Goal: Information Seeking & Learning: Learn about a topic

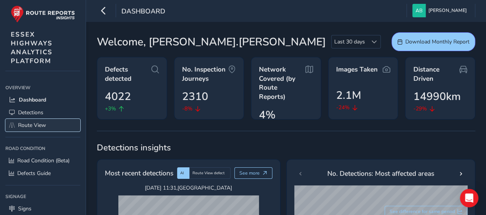
click at [42, 124] on span "Route View" at bounding box center [32, 124] width 28 height 7
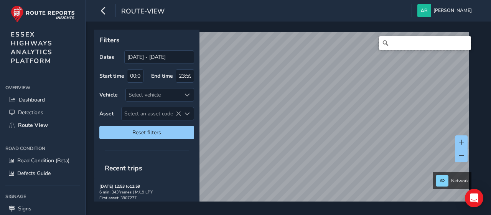
click at [412, 45] on input "Search" at bounding box center [425, 43] width 92 height 14
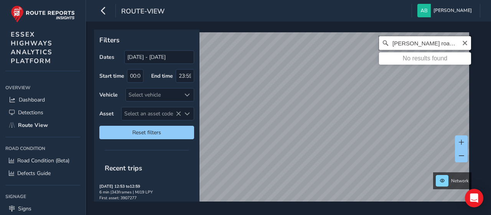
click at [448, 42] on input "[PERSON_NAME] road, [GEOGRAPHIC_DATA]" at bounding box center [425, 43] width 92 height 14
click at [445, 45] on input "[PERSON_NAME] road, [GEOGRAPHIC_DATA]" at bounding box center [425, 43] width 92 height 14
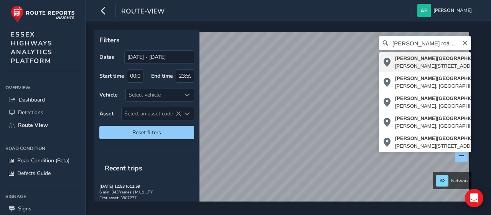
type input "[PERSON_NAME][STREET_ADDRESS][PERSON_NAME]"
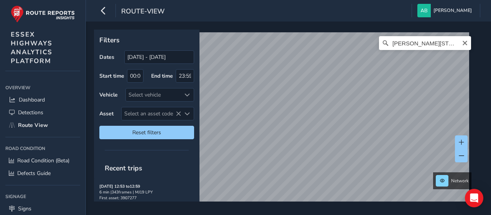
click at [462, 45] on div "[PERSON_NAME][STREET_ADDRESS][PERSON_NAME]" at bounding box center [425, 43] width 92 height 14
click at [463, 44] on icon "Clear" at bounding box center [465, 43] width 5 height 5
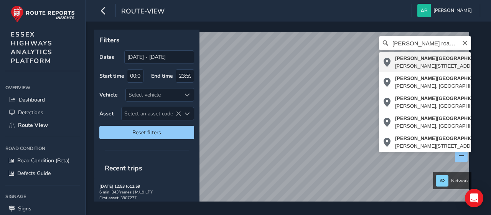
type input "[PERSON_NAME][STREET_ADDRESS][PERSON_NAME]"
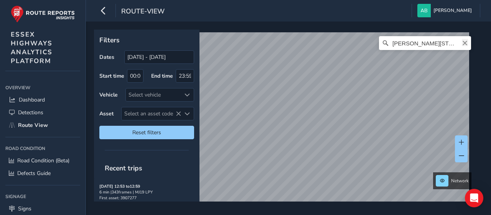
click at [462, 41] on icon "Clear" at bounding box center [465, 43] width 6 height 6
click at [448, 40] on input "[PERSON_NAME] road [PERSON_NAME]" at bounding box center [425, 43] width 92 height 14
click at [449, 43] on input "[PERSON_NAME] road [PERSON_NAME]" at bounding box center [425, 43] width 92 height 14
click at [441, 43] on input "[PERSON_NAME] road [PERSON_NAME]" at bounding box center [425, 43] width 92 height 14
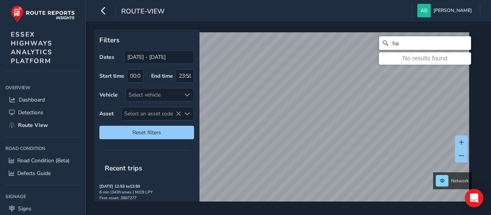
type input "h"
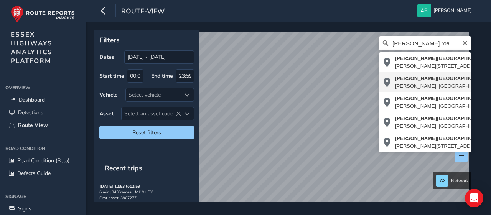
type input "[PERSON_NAME][STREET_ADDRESS][PERSON_NAME]"
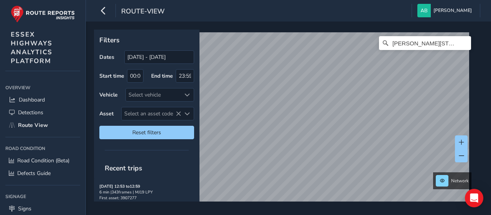
click at [375, 22] on div "Filters Dates [DATE] - [DATE] Start time 00:00 End time 23:59 Vehicle Select ve…" at bounding box center [288, 118] width 405 height 193
click at [342, 8] on div "route-view [PERSON_NAME] Colour Scheme: Dark Dim Light Logout Filters Dates [DA…" at bounding box center [288, 107] width 405 height 215
click at [349, 214] on html "route-view [PERSON_NAME] Colour Scheme: Dark Dim Light Logout Filters Dates [DA…" at bounding box center [245, 107] width 491 height 215
click at [463, 43] on icon "Clear" at bounding box center [465, 43] width 5 height 5
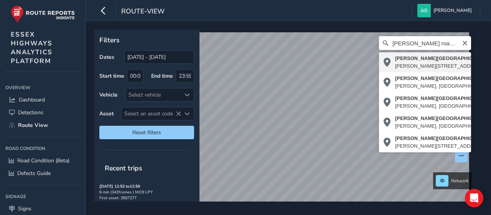
type input "[PERSON_NAME][STREET_ADDRESS][PERSON_NAME]"
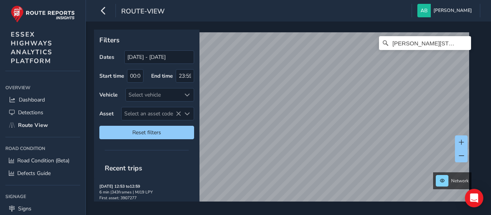
click at [367, 214] on html "route-view [PERSON_NAME] Colour Scheme: Dark Dim Light Logout Filters Dates [DA…" at bounding box center [245, 107] width 491 height 215
click at [332, 214] on html "route-view [PERSON_NAME] Colour Scheme: Dark Dim Light Logout Filters Dates [DA…" at bounding box center [245, 107] width 491 height 215
click at [301, 213] on div "Filters Dates [DATE] - [DATE] Start time 00:00 End time 23:59 Vehicle Select ve…" at bounding box center [288, 118] width 405 height 193
click at [328, 214] on html "route-view [PERSON_NAME] Colour Scheme: Dark Dim Light Logout Filters Dates [DA…" at bounding box center [245, 107] width 491 height 215
click at [302, 214] on html "route-view [PERSON_NAME] Colour Scheme: Dark Dim Light Logout Filters Dates [DA…" at bounding box center [245, 107] width 491 height 215
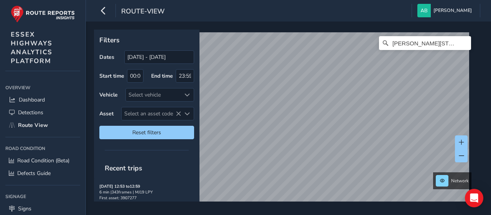
click at [304, 214] on html "route-view [PERSON_NAME] Colour Scheme: Dark Dim Light Logout Filters Dates [DA…" at bounding box center [245, 107] width 491 height 215
click at [312, 207] on div "Filters Dates [DATE] - [DATE] Start time 00:00 End time 23:59 Vehicle Select ve…" at bounding box center [288, 118] width 405 height 193
click at [356, 213] on div "Filters Dates [DATE] - [DATE] Start time 00:00 End time 23:59 Vehicle Select ve…" at bounding box center [288, 118] width 405 height 193
click at [462, 44] on icon "Clear" at bounding box center [465, 43] width 6 height 6
click at [416, 45] on input "Search" at bounding box center [425, 43] width 92 height 14
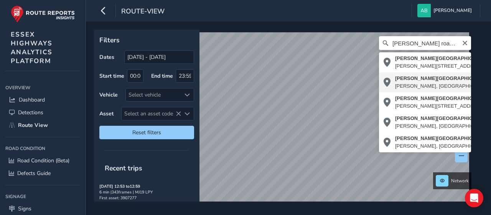
type input "[PERSON_NAME][STREET_ADDRESS][PERSON_NAME]"
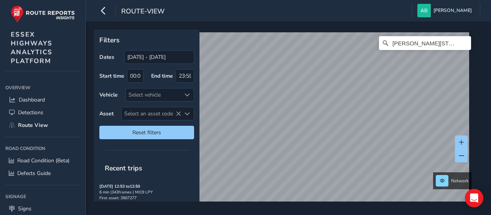
click at [240, 214] on div "Filters Dates [DATE] - [DATE] Start time 00:00 End time 23:59 Vehicle Select ve…" at bounding box center [288, 118] width 405 height 193
click at [485, 50] on div "Filters Dates [DATE] - [DATE] Start time 00:00 End time 23:59 Vehicle Select ve…" at bounding box center [288, 118] width 405 height 193
click at [479, 70] on div "Filters Dates [DATE] - [DATE] Start time 00:00 End time 23:59 Vehicle Select ve…" at bounding box center [288, 118] width 405 height 193
click at [362, 214] on html "route-view [PERSON_NAME] Colour Scheme: Dark Dim Light Logout Filters Dates [DA…" at bounding box center [245, 107] width 491 height 215
click at [371, 214] on html "route-view [PERSON_NAME] Colour Scheme: Dark Dim Light Logout Filters Dates [DA…" at bounding box center [245, 107] width 491 height 215
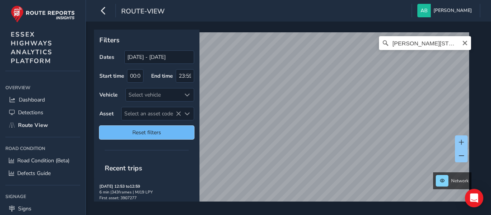
click at [164, 132] on span "Reset filters" at bounding box center [146, 132] width 83 height 7
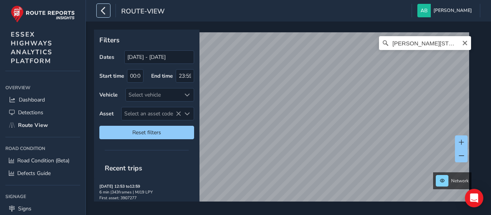
click at [104, 12] on icon "button" at bounding box center [103, 10] width 8 height 13
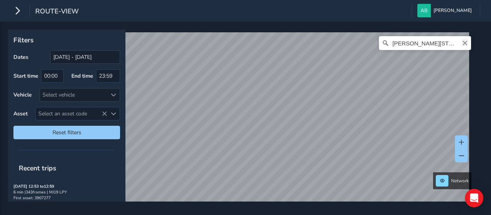
click at [462, 43] on icon "Clear" at bounding box center [465, 43] width 6 height 6
click at [416, 43] on input "Search" at bounding box center [425, 43] width 92 height 14
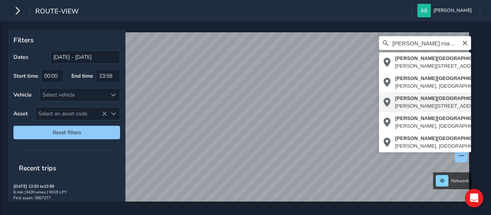
type input "[PERSON_NAME][STREET_ADDRESS][PERSON_NAME]"
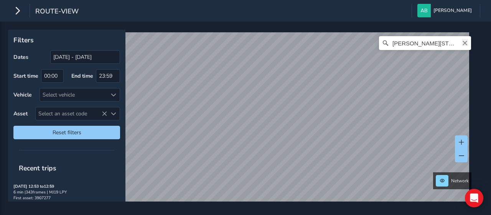
click at [463, 43] on icon "Clear" at bounding box center [465, 43] width 5 height 5
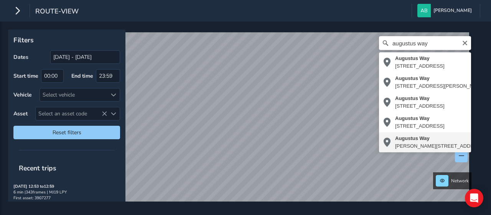
type input "[PERSON_NAME][STREET_ADDRESS][PERSON_NAME]"
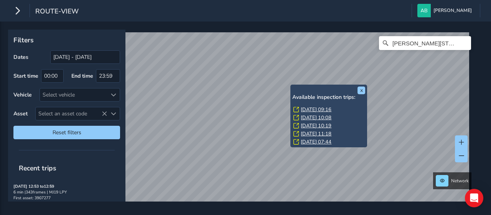
click at [293, 85] on div "x Available inspection trips: [GEOGRAPHIC_DATA][DATE] 09:16 [DATE] 10:08 [DATE]…" at bounding box center [329, 115] width 77 height 63
click at [315, 109] on link "[DATE] 09:16" at bounding box center [316, 109] width 31 height 7
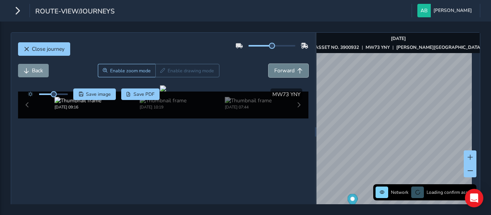
click at [277, 70] on span "Forward" at bounding box center [285, 70] width 20 height 7
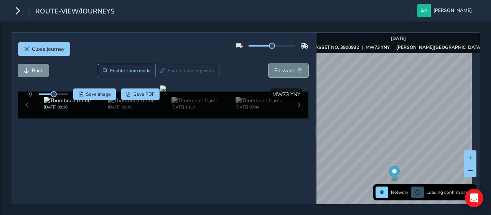
click at [277, 70] on span "Forward" at bounding box center [285, 70] width 20 height 7
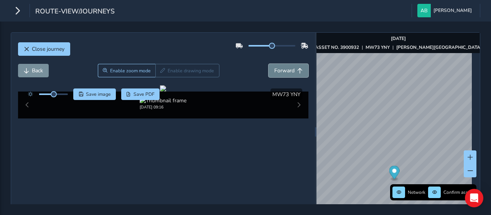
click at [277, 70] on span "Forward" at bounding box center [285, 70] width 20 height 7
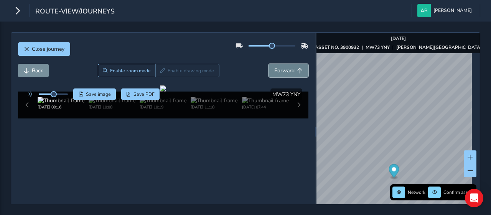
click at [277, 70] on span "Forward" at bounding box center [285, 70] width 20 height 7
click at [33, 70] on span "Back" at bounding box center [37, 70] width 11 height 7
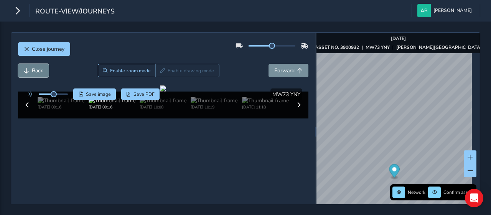
click at [33, 70] on span "Back" at bounding box center [37, 70] width 11 height 7
drag, startPoint x: 53, startPoint y: 95, endPoint x: 66, endPoint y: 95, distance: 12.7
click at [66, 95] on span at bounding box center [66, 94] width 6 height 6
click at [283, 69] on span "Forward" at bounding box center [285, 70] width 20 height 7
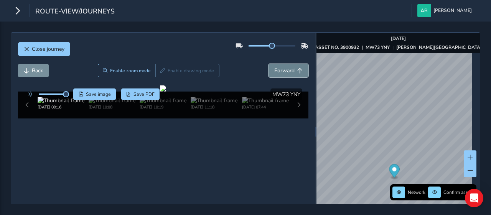
click at [283, 69] on span "Forward" at bounding box center [285, 70] width 20 height 7
drag, startPoint x: 161, startPoint y: 162, endPoint x: 172, endPoint y: 158, distance: 11.6
click at [166, 91] on div at bounding box center [163, 88] width 6 height 6
